Goal: Navigation & Orientation: Find specific page/section

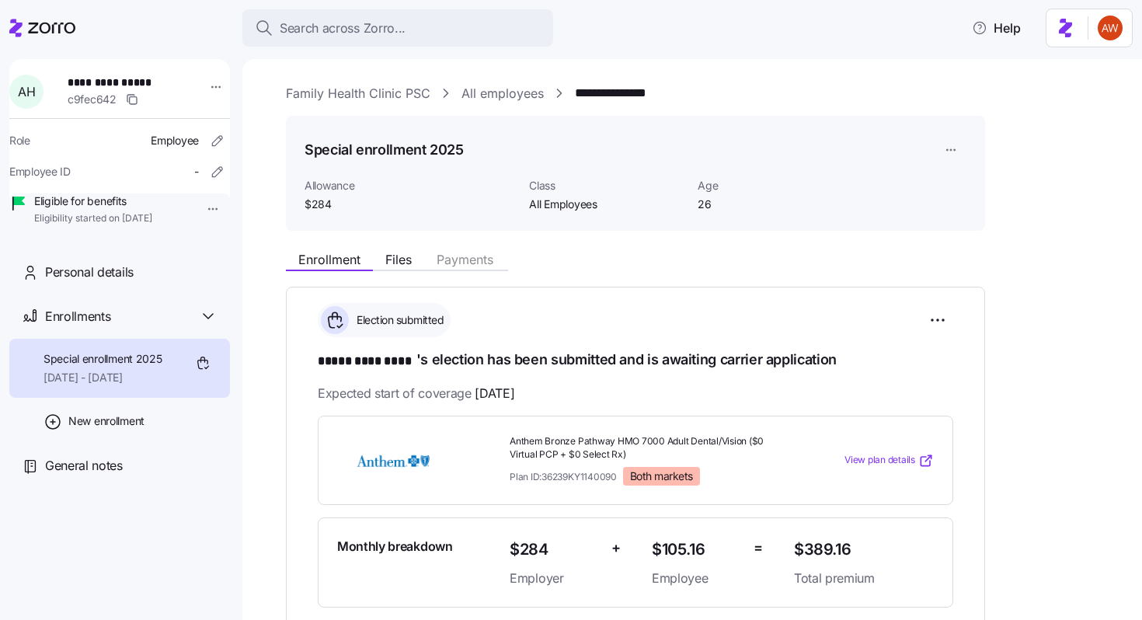
click at [299, 94] on link "Family Health Clinic PSC" at bounding box center [358, 93] width 145 height 19
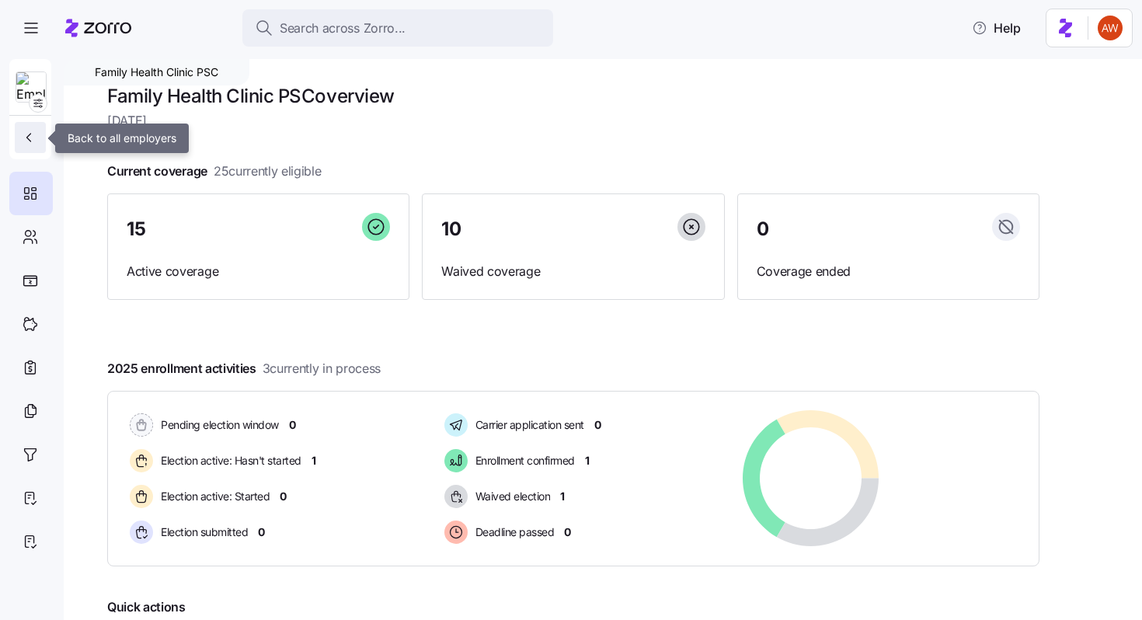
click at [30, 133] on icon "button" at bounding box center [29, 138] width 16 height 16
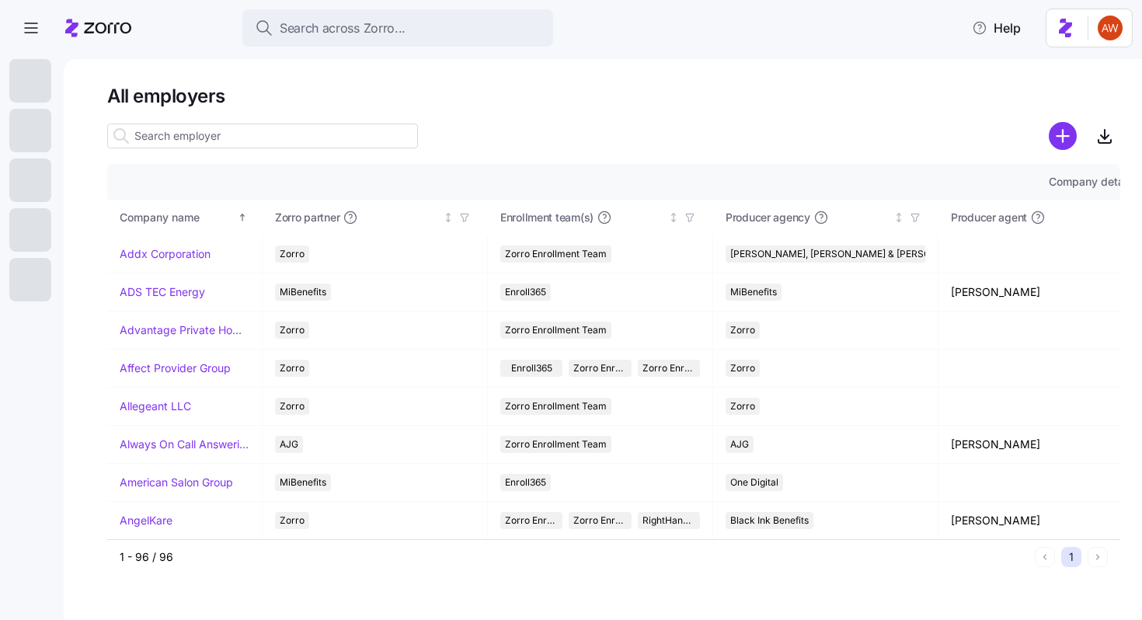
click at [74, 38] on div at bounding box center [98, 28] width 66 height 44
